Goal: Transaction & Acquisition: Purchase product/service

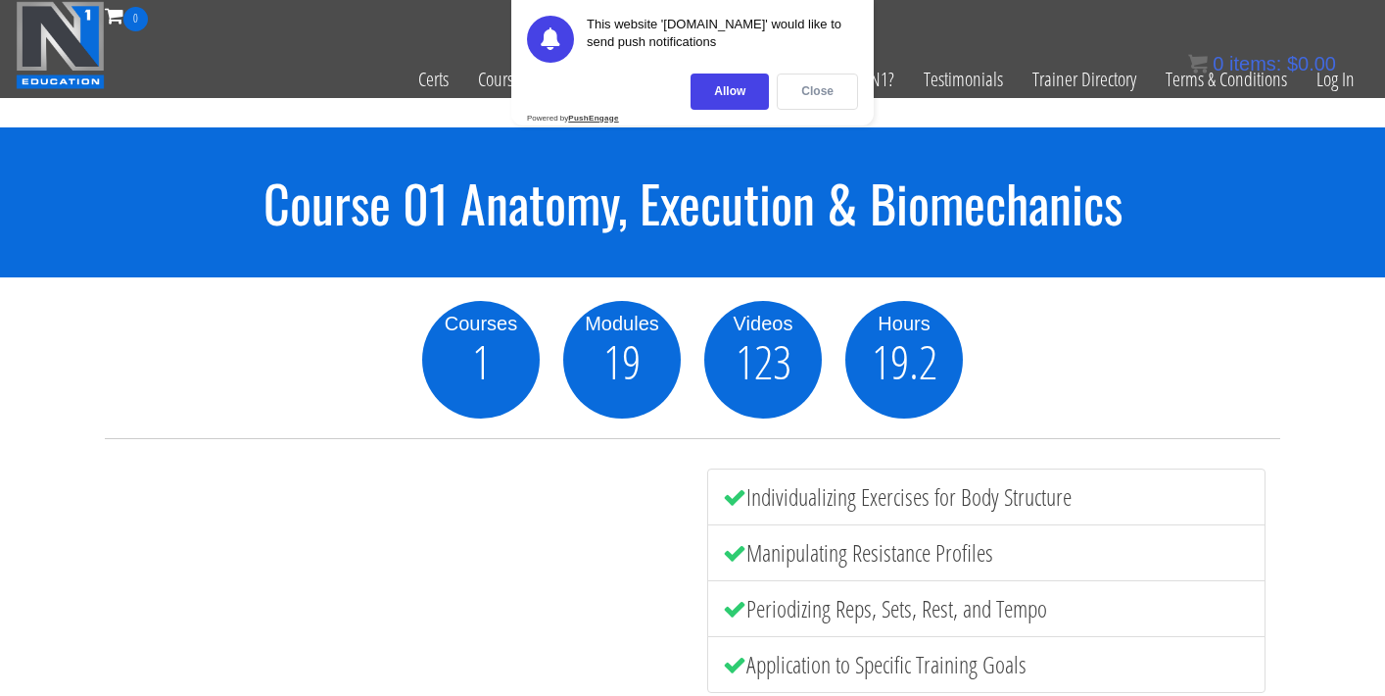
click at [828, 101] on div "Close" at bounding box center [817, 91] width 81 height 36
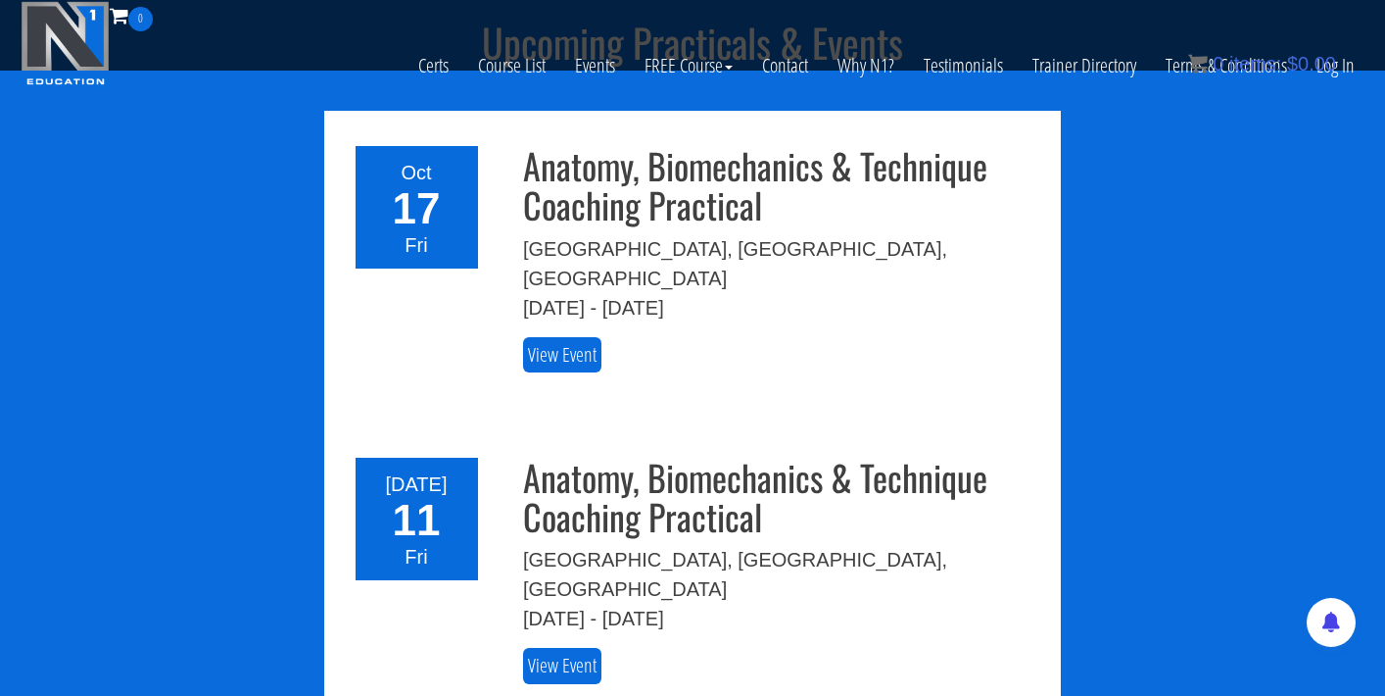
scroll to position [3812, 0]
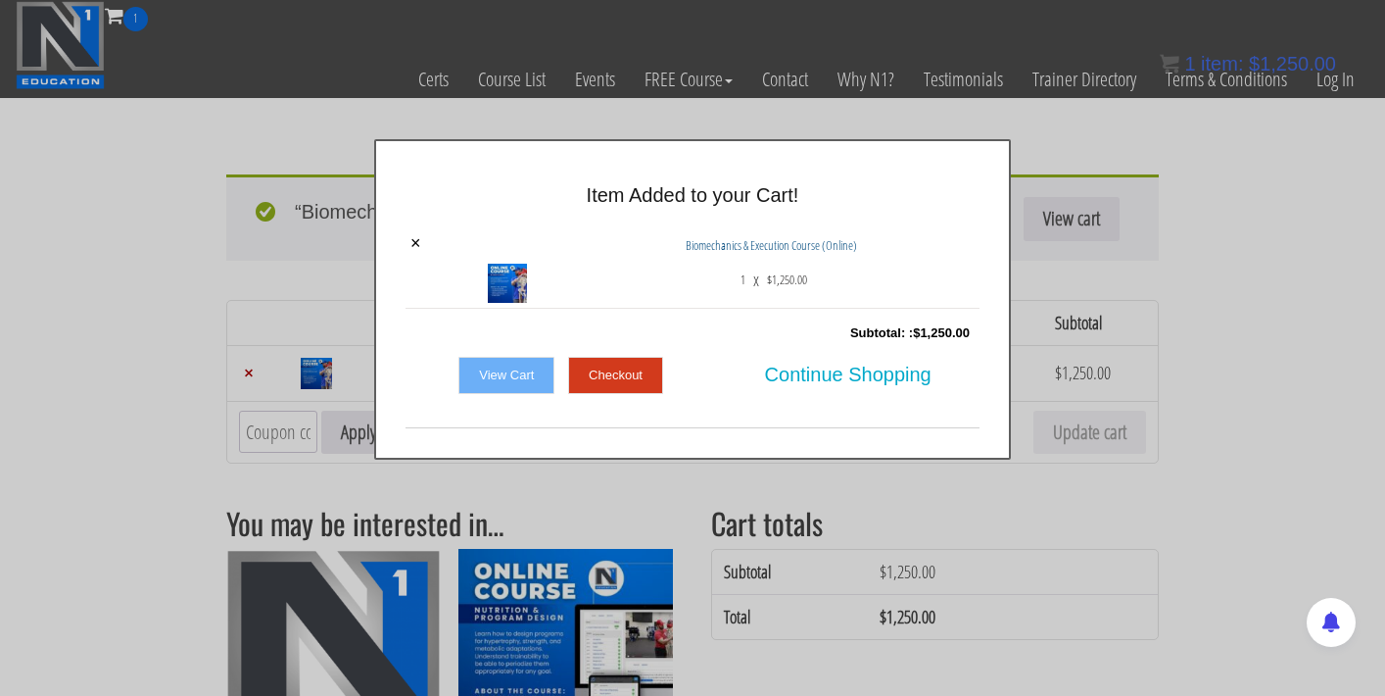
click at [822, 495] on div at bounding box center [692, 348] width 1385 height 696
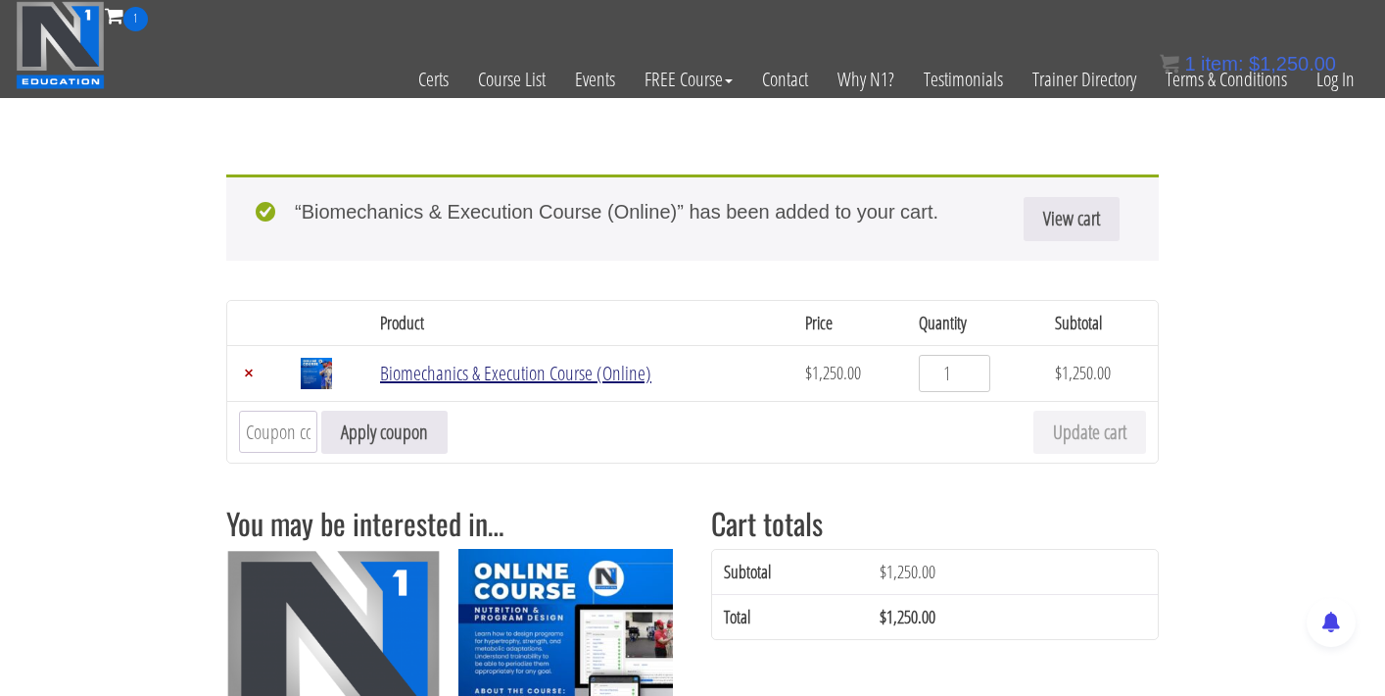
click at [518, 372] on link "Biomechanics & Execution Course (Online)" at bounding box center [515, 373] width 271 height 26
click at [556, 382] on link "Biomechanics & Execution Course (Online)" at bounding box center [515, 373] width 271 height 26
click at [544, 356] on td "Biomechanics & Execution Course (Online)" at bounding box center [580, 373] width 425 height 56
click at [537, 378] on link "Biomechanics & Execution Course (Online)" at bounding box center [515, 373] width 271 height 26
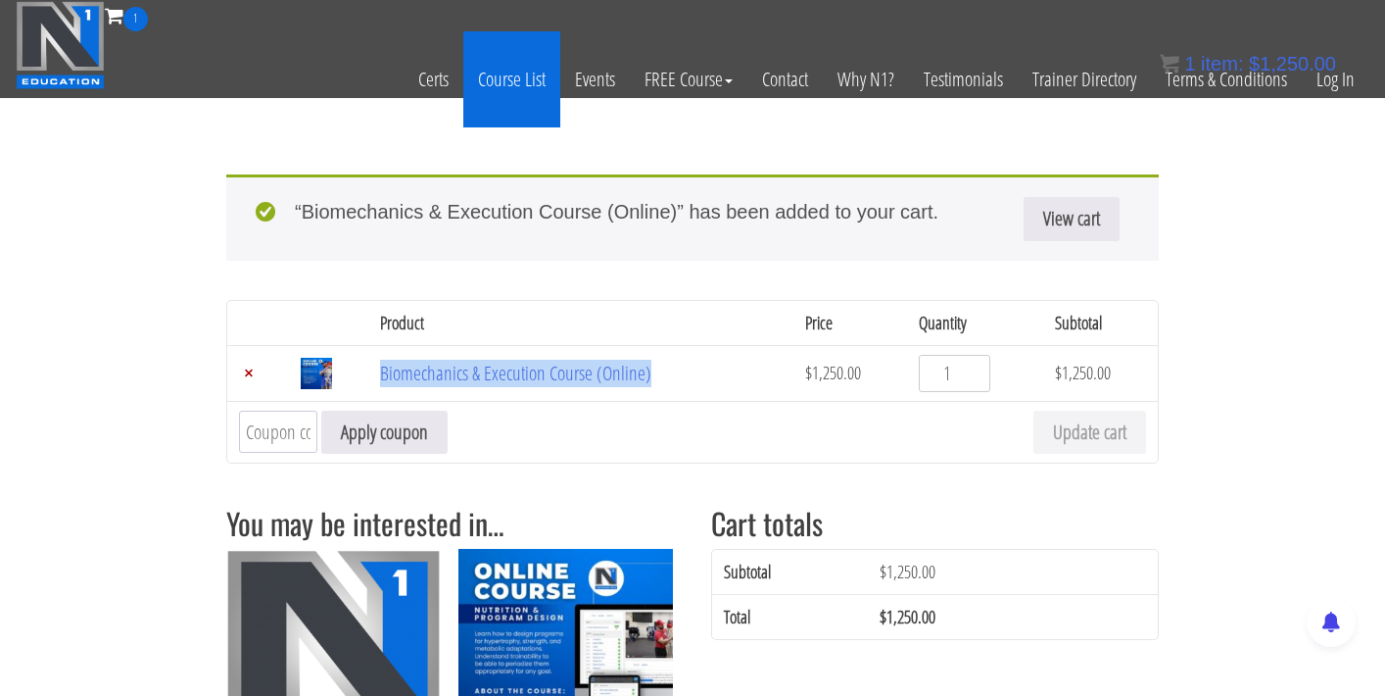
click at [523, 76] on link "Course List" at bounding box center [511, 79] width 97 height 96
click at [515, 83] on link "Course List" at bounding box center [511, 79] width 97 height 96
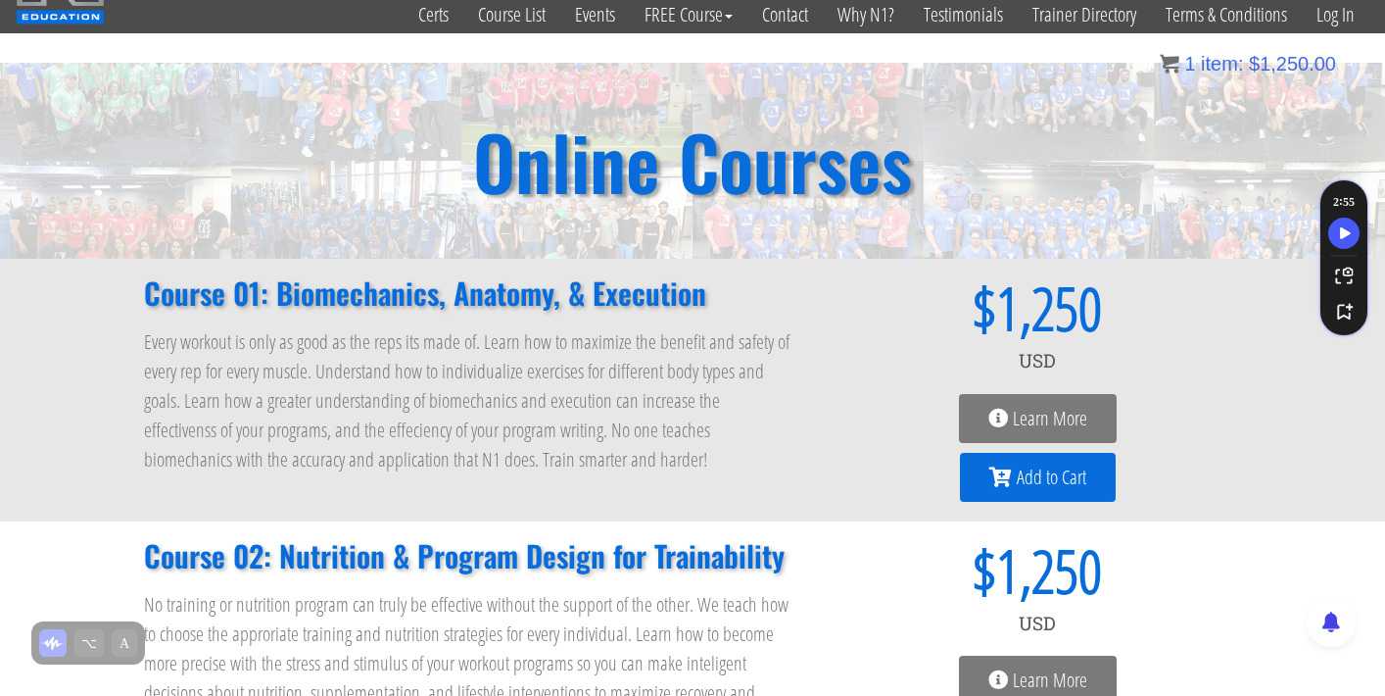
scroll to position [59, 0]
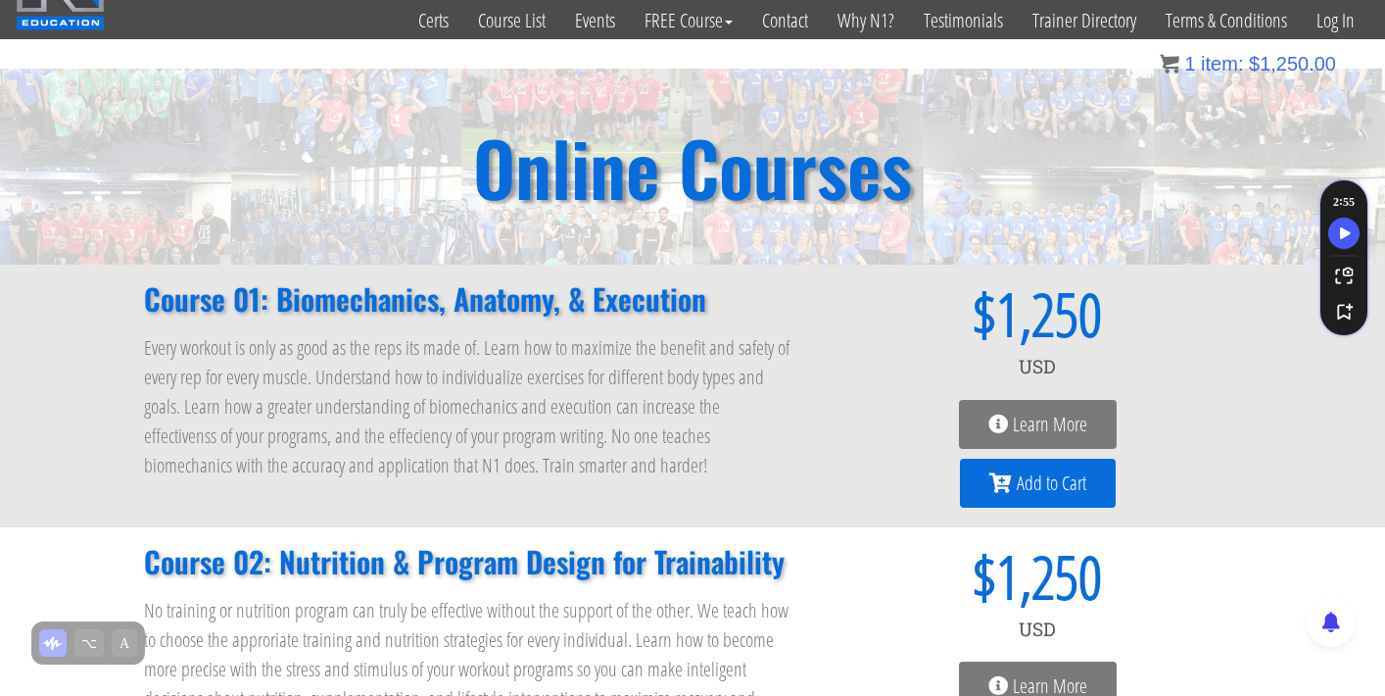
click at [1010, 419] on span "Learn More" at bounding box center [1038, 424] width 99 height 20
click at [1024, 423] on span "Learn More" at bounding box center [1050, 424] width 74 height 20
click at [502, 302] on h2 "Course 01: Biomechanics, Anatomy, & Execution" at bounding box center [469, 298] width 651 height 29
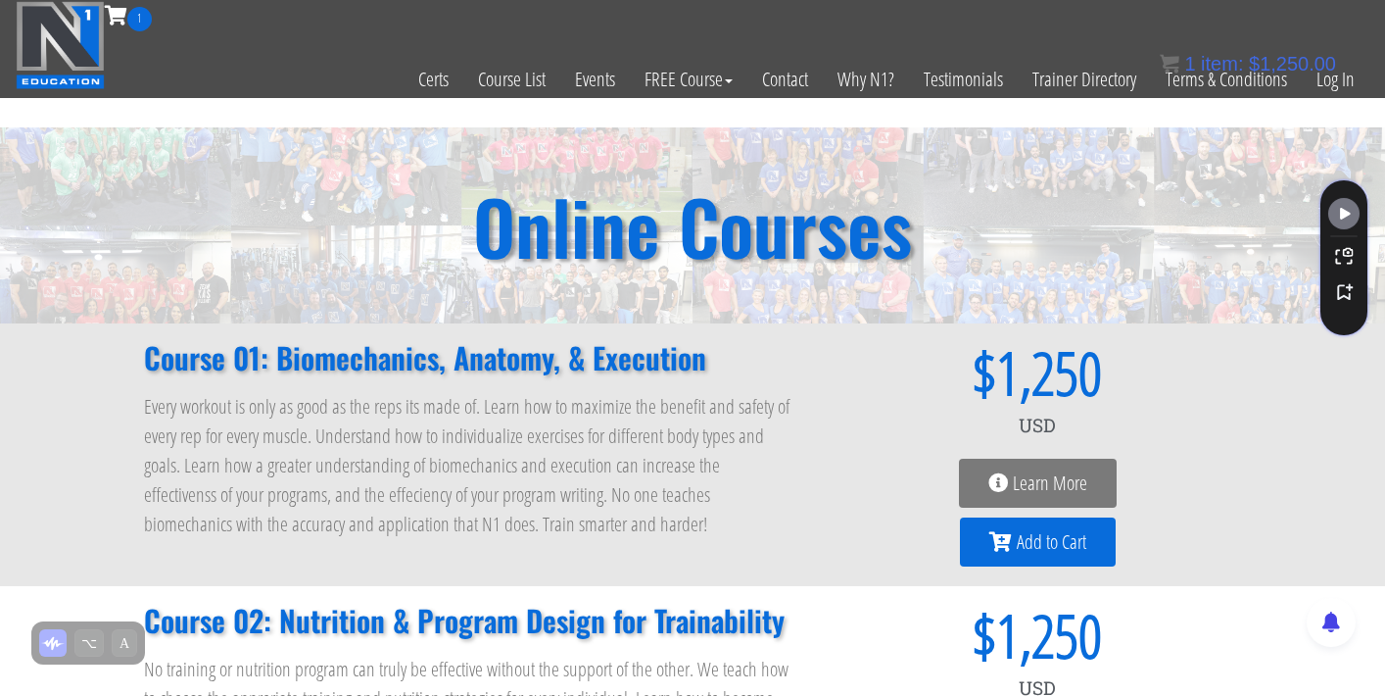
click at [140, 13] on span "1" at bounding box center [139, 19] width 24 height 24
